Goal: Find specific page/section: Find specific page/section

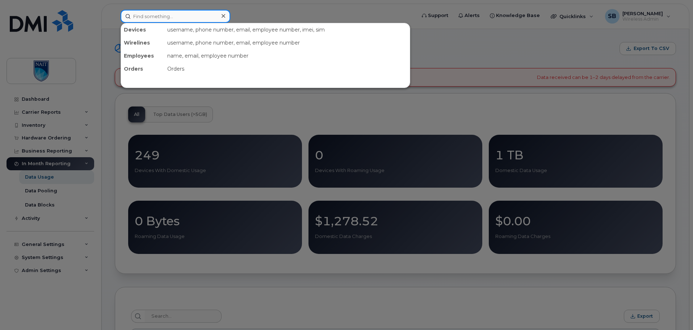
click at [175, 16] on input at bounding box center [175, 16] width 110 height 13
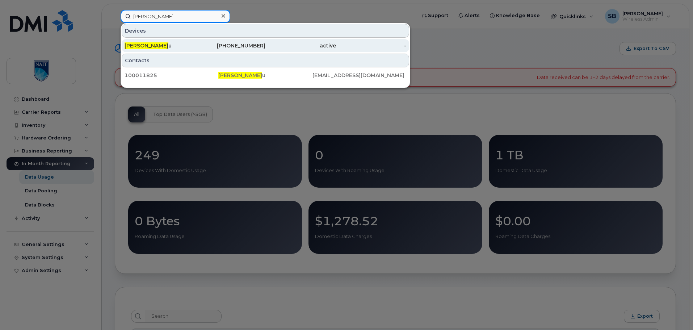
type input "[PERSON_NAME]"
drag, startPoint x: 241, startPoint y: 42, endPoint x: 233, endPoint y: 46, distance: 9.1
click at [241, 42] on div "[PHONE_NUMBER]" at bounding box center [230, 45] width 71 height 7
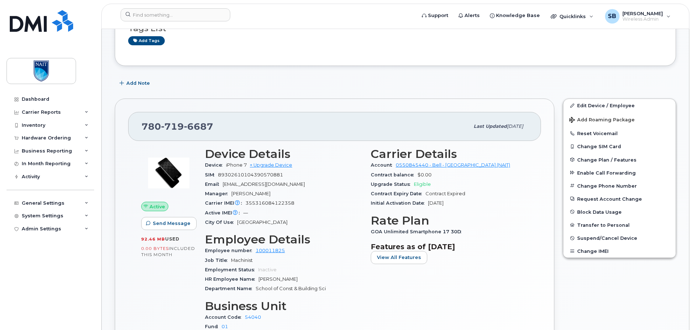
scroll to position [36, 0]
